Goal: Download file/media

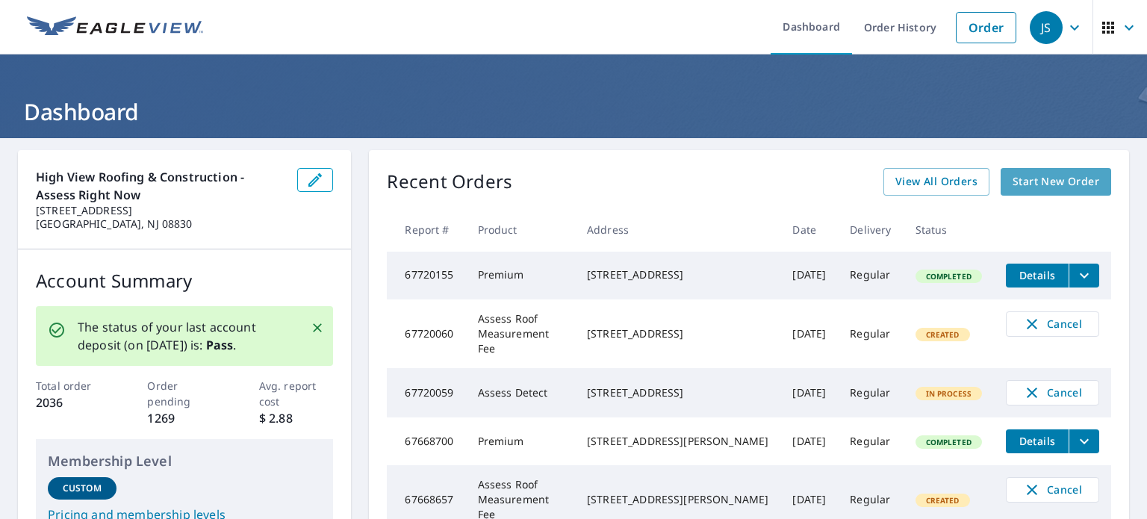
click at [1046, 179] on span "Start New Order" at bounding box center [1056, 182] width 87 height 19
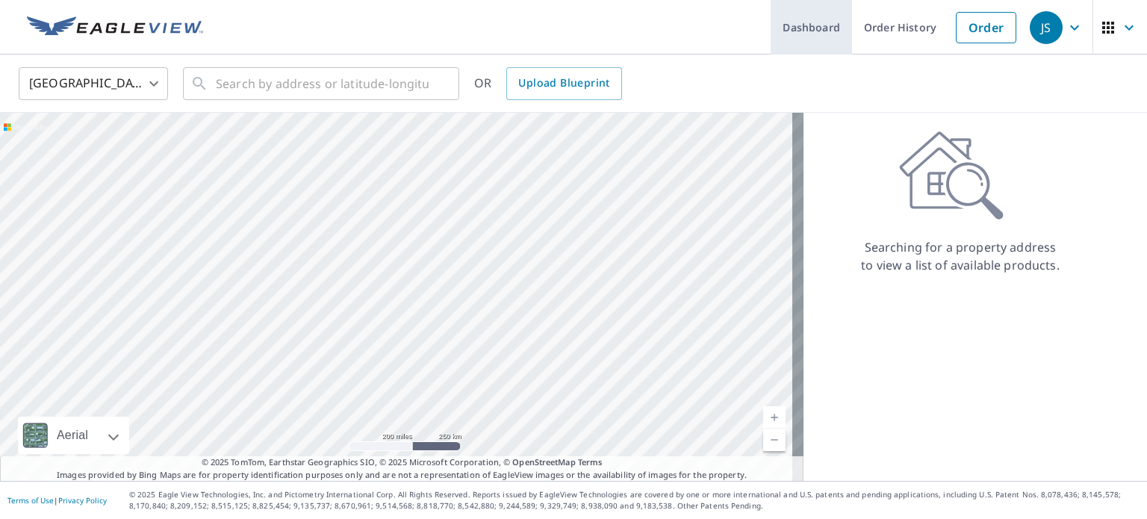
click at [790, 16] on link "Dashboard" at bounding box center [811, 27] width 81 height 55
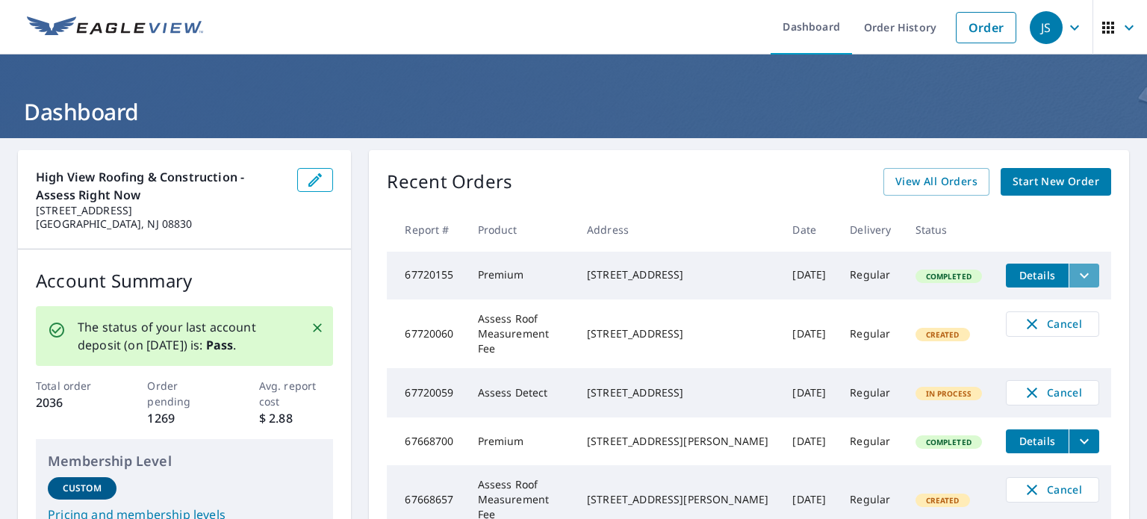
click at [1076, 282] on icon "filesDropdownBtn-67720155" at bounding box center [1085, 276] width 18 height 18
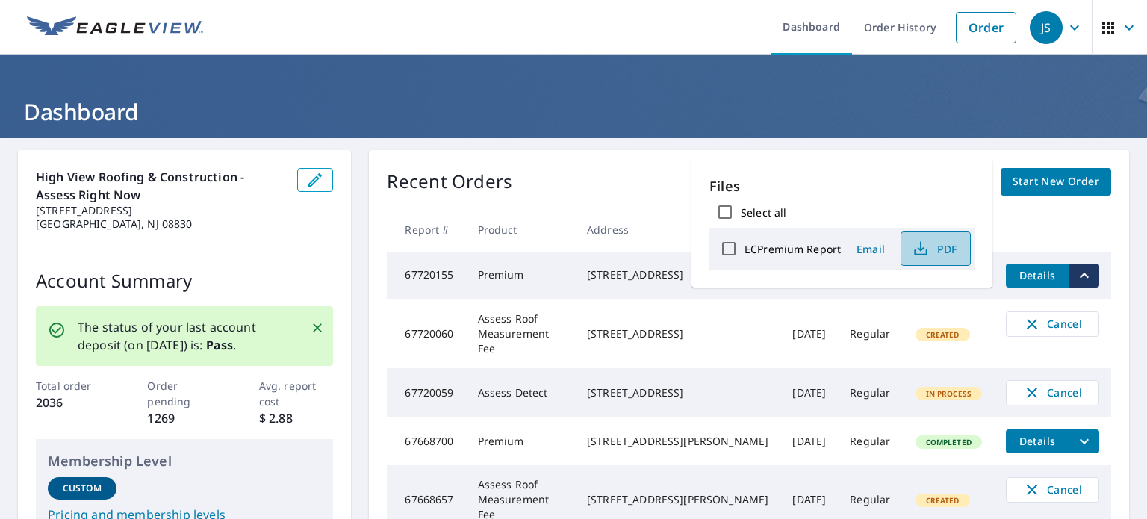
click at [926, 249] on icon "button" at bounding box center [921, 249] width 18 height 18
click at [694, 122] on h1 "Dashboard" at bounding box center [573, 111] width 1111 height 31
